Goal: Task Accomplishment & Management: Complete application form

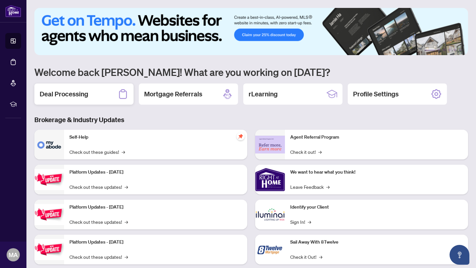
click at [64, 96] on h2 "Deal Processing" at bounding box center [64, 94] width 49 height 9
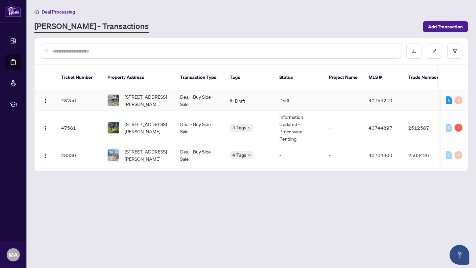
click at [194, 96] on td "Deal - Buy Side Sale" at bounding box center [200, 101] width 50 height 20
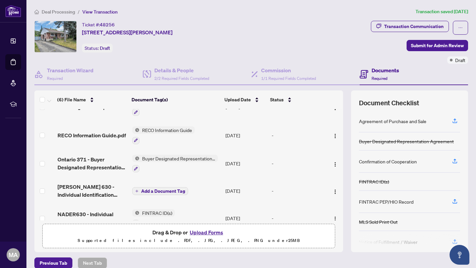
scroll to position [56, 0]
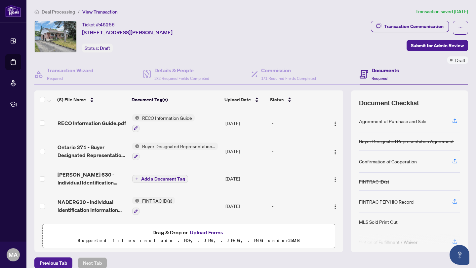
click at [207, 230] on button "Upload Forms" at bounding box center [206, 232] width 37 height 9
click at [452, 159] on icon "button" at bounding box center [455, 161] width 6 height 6
click at [452, 120] on icon "button" at bounding box center [455, 121] width 6 height 6
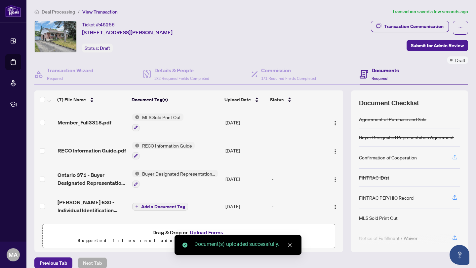
click at [456, 159] on icon "button" at bounding box center [455, 157] width 6 height 6
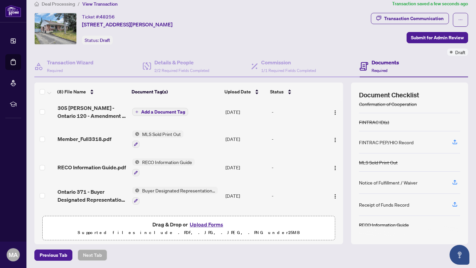
scroll to position [0, 0]
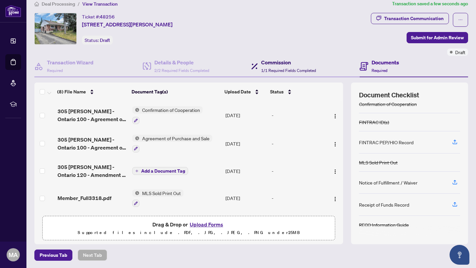
click at [286, 69] on span "1/1 Required Fields Completed" at bounding box center [288, 70] width 55 height 5
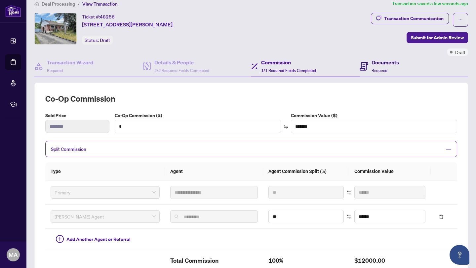
click at [378, 68] on span "Required" at bounding box center [379, 70] width 16 height 5
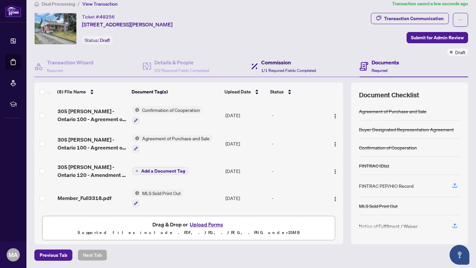
click at [308, 70] on span "1/1 Required Fields Completed" at bounding box center [288, 70] width 55 height 5
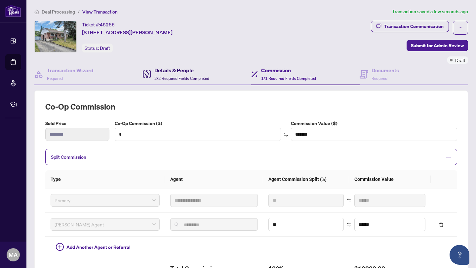
click at [180, 75] on div "Details & People 2/2 Required Fields Completed" at bounding box center [181, 74] width 55 height 16
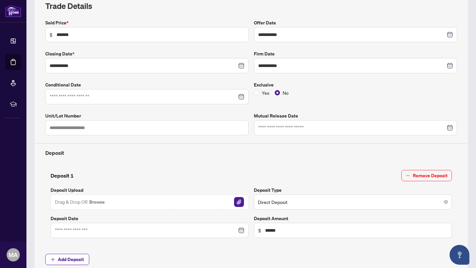
scroll to position [104, 0]
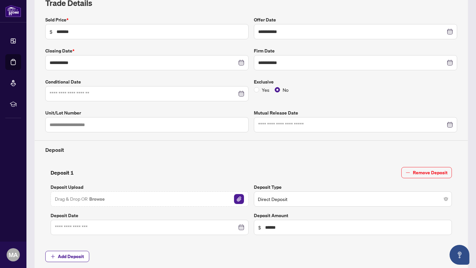
click at [238, 199] on img "button" at bounding box center [239, 199] width 10 height 10
click at [239, 199] on img "button" at bounding box center [239, 199] width 10 height 10
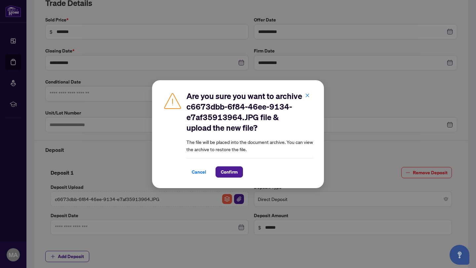
click at [201, 174] on span "Cancel" at bounding box center [199, 172] width 15 height 11
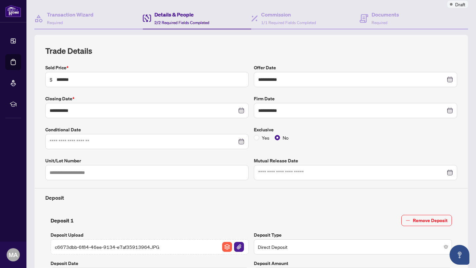
scroll to position [0, 0]
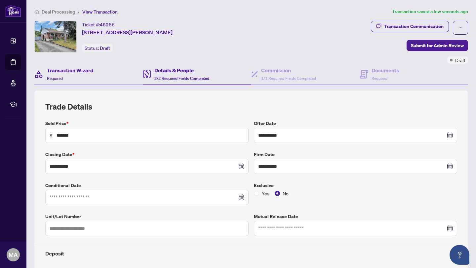
click at [73, 64] on div "Transaction Wizard Required" at bounding box center [88, 74] width 108 height 21
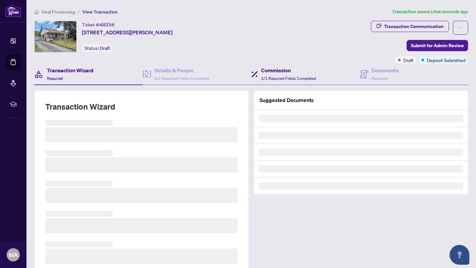
click at [278, 76] on span "1/1 Required Fields Completed" at bounding box center [288, 78] width 55 height 5
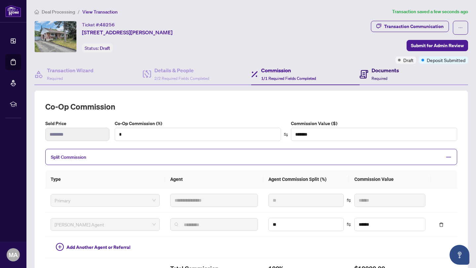
click at [376, 72] on h4 "Documents" at bounding box center [384, 70] width 27 height 8
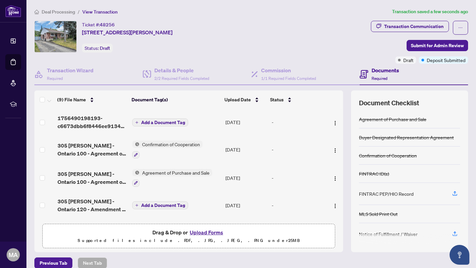
click at [210, 232] on button "Upload Forms" at bounding box center [206, 232] width 37 height 9
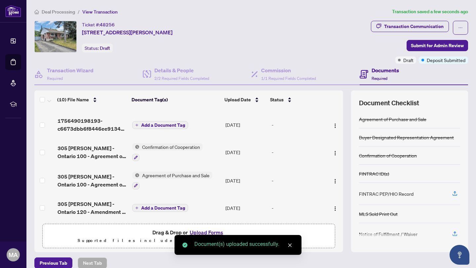
scroll to position [27, 0]
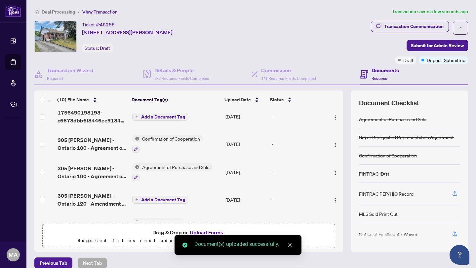
click at [205, 229] on button "Upload Forms" at bounding box center [206, 232] width 37 height 9
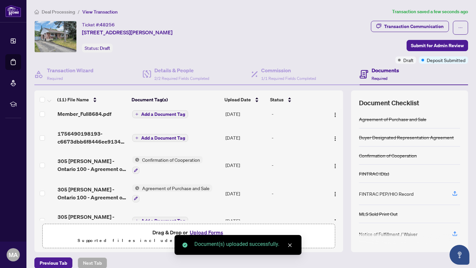
click at [211, 231] on button "Upload Forms" at bounding box center [206, 232] width 37 height 9
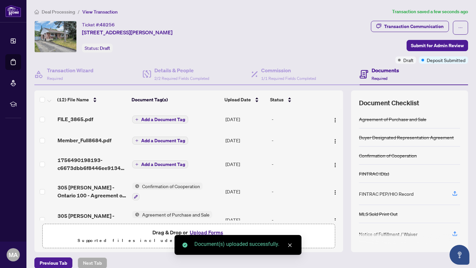
click at [210, 231] on button "Upload Forms" at bounding box center [206, 232] width 37 height 9
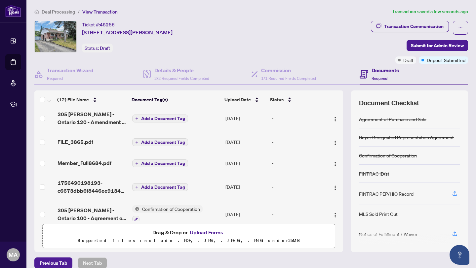
scroll to position [0, 0]
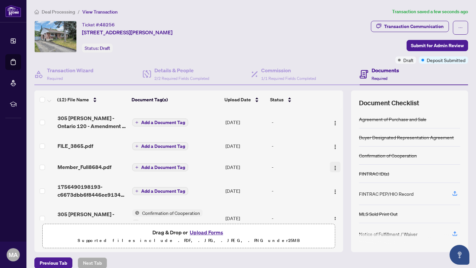
click at [330, 167] on button "button" at bounding box center [335, 167] width 11 height 11
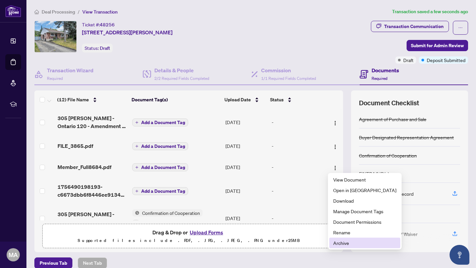
click at [344, 244] on span "Archive" at bounding box center [364, 243] width 63 height 7
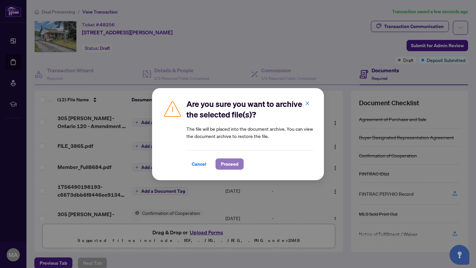
click at [239, 166] on button "Proceed" at bounding box center [229, 164] width 28 height 11
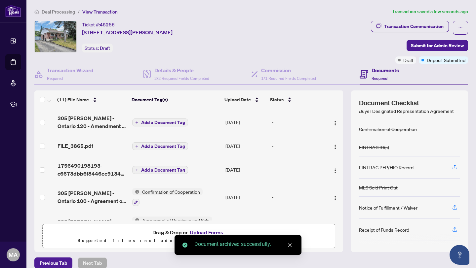
scroll to position [33, 0]
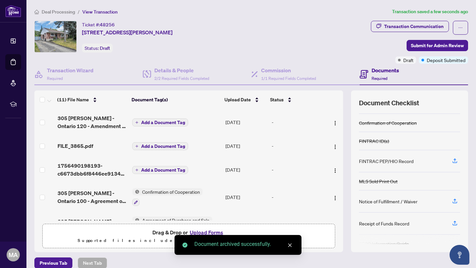
click at [200, 232] on button "Upload Forms" at bounding box center [206, 232] width 37 height 9
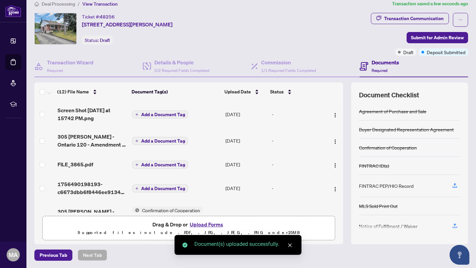
scroll to position [0, 0]
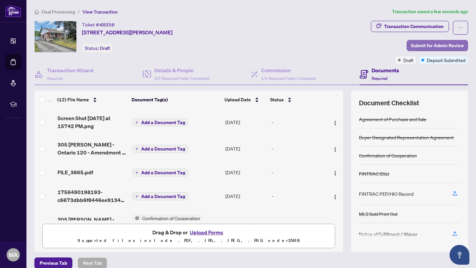
click at [438, 44] on span "Submit for Admin Review" at bounding box center [437, 45] width 53 height 11
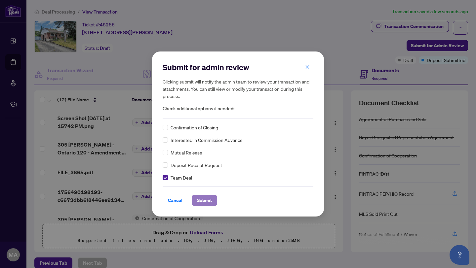
click at [203, 200] on span "Submit" at bounding box center [204, 200] width 15 height 11
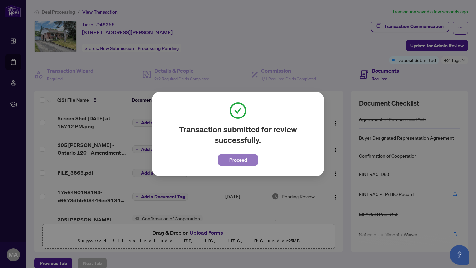
click at [242, 156] on span "Proceed" at bounding box center [238, 160] width 18 height 11
